Goal: Task Accomplishment & Management: Use online tool/utility

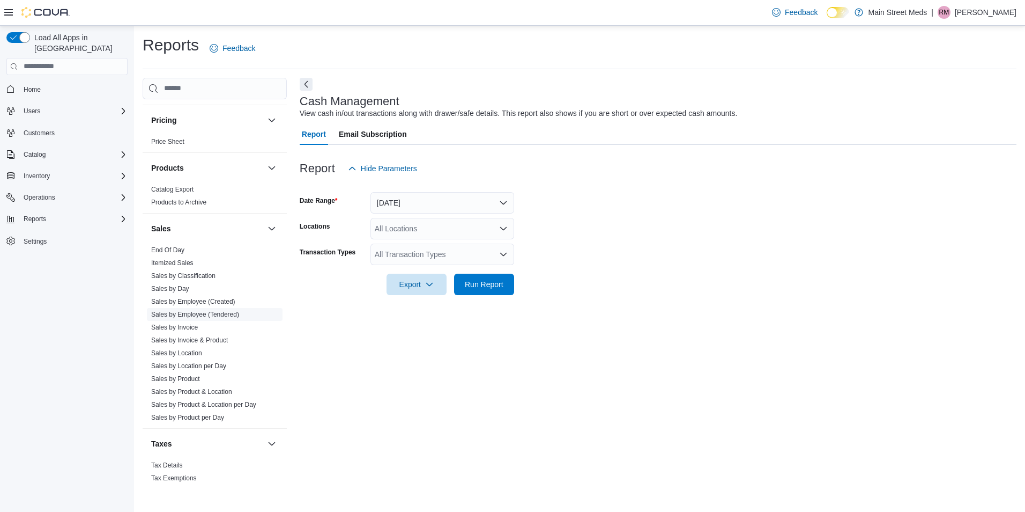
scroll to position [650, 0]
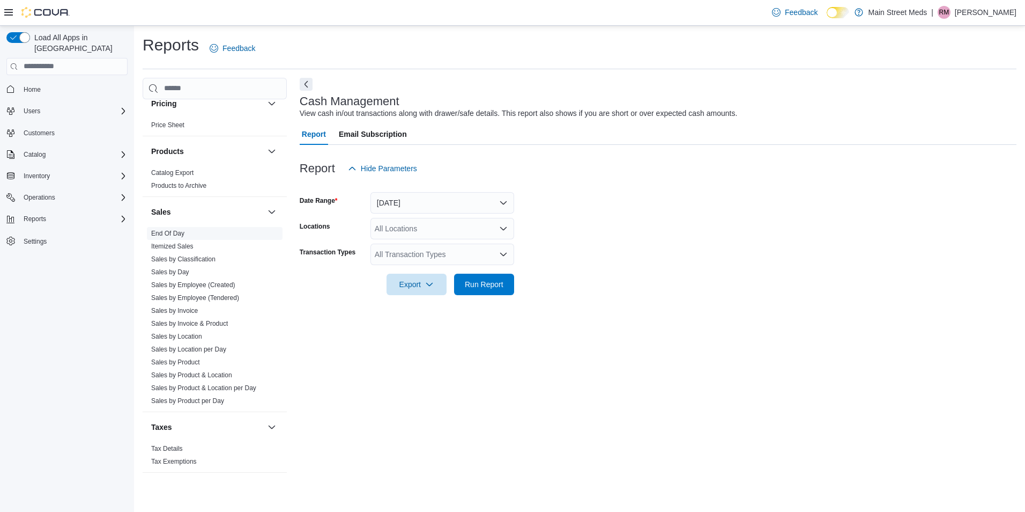
click at [169, 231] on link "End Of Day" at bounding box center [167, 234] width 33 height 8
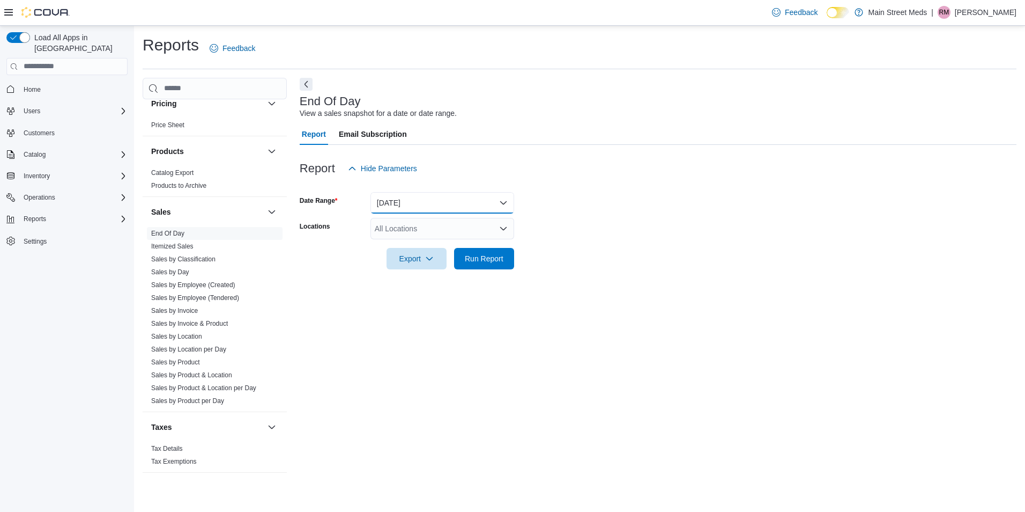
click at [403, 198] on button "[DATE]" at bounding box center [443, 202] width 144 height 21
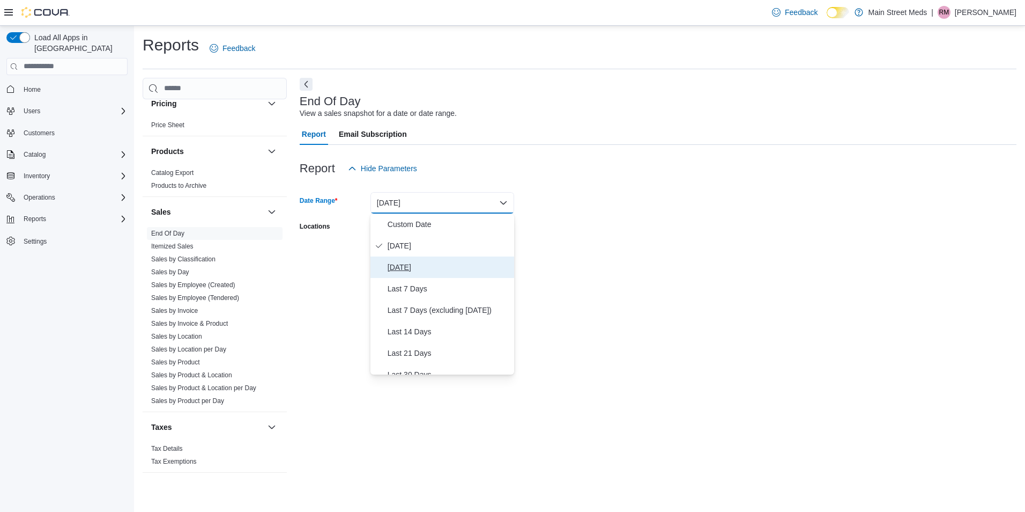
click at [412, 261] on span "[DATE]" at bounding box center [449, 267] width 122 height 13
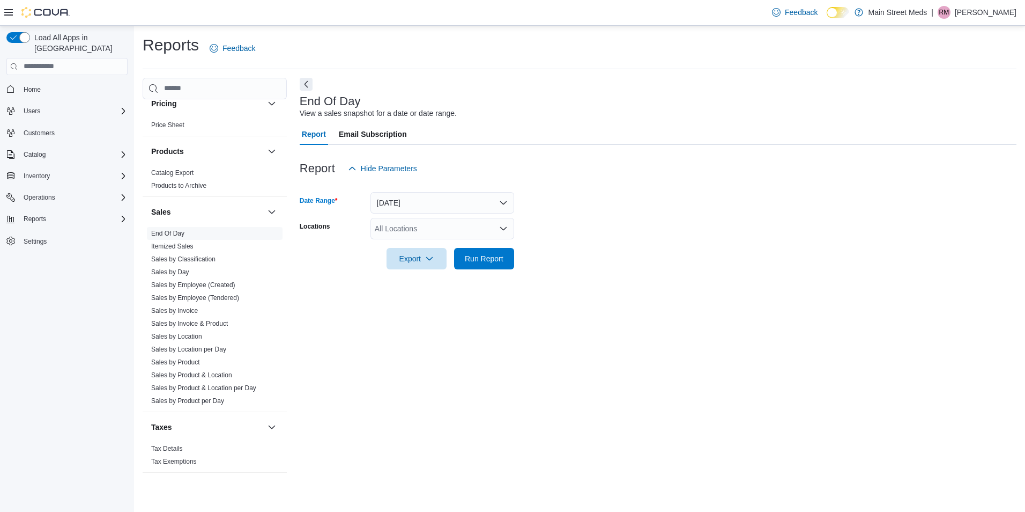
click at [410, 229] on div "All Locations" at bounding box center [443, 228] width 144 height 21
click at [415, 265] on span "[STREET_ADDRESS]" at bounding box center [431, 262] width 74 height 11
click at [419, 314] on div "End Of Day View a sales snapshot for a date or date range. Report Email Subscri…" at bounding box center [658, 280] width 717 height 405
click at [427, 257] on icon "button" at bounding box center [429, 258] width 9 height 9
click at [433, 306] on button "Export to Pdf" at bounding box center [418, 301] width 61 height 21
